Goal: Information Seeking & Learning: Learn about a topic

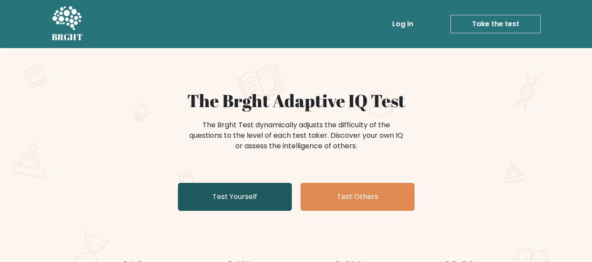
click at [244, 199] on link "Test Yourself" at bounding box center [235, 197] width 114 height 28
